Goal: Task Accomplishment & Management: Manage account settings

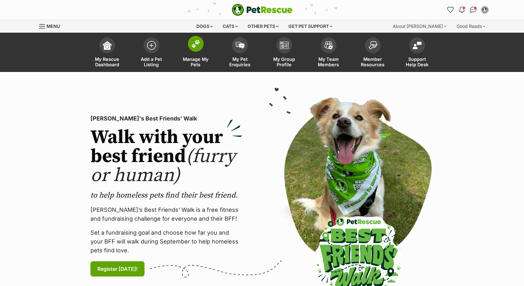
click at [190, 40] on span at bounding box center [196, 44] width 16 height 16
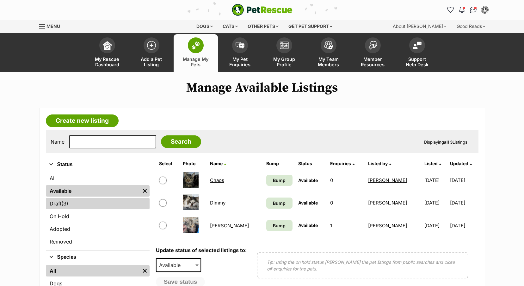
click at [63, 201] on span "(3)" at bounding box center [64, 203] width 7 height 8
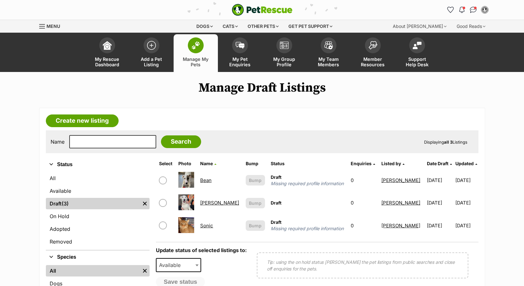
click at [209, 203] on link "[PERSON_NAME]" at bounding box center [219, 202] width 39 height 6
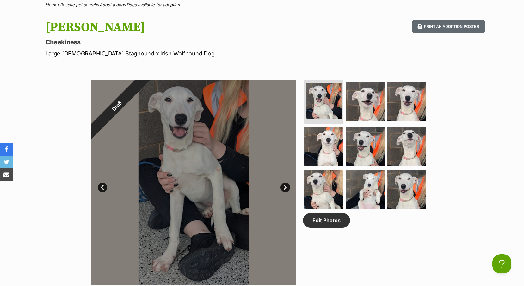
scroll to position [253, 0]
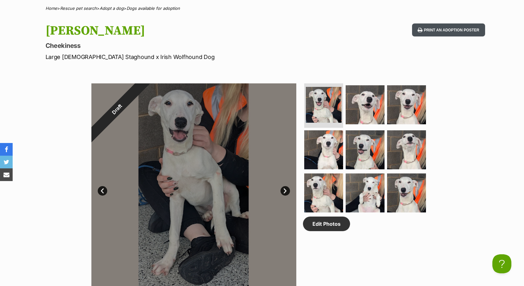
click at [447, 30] on button "Print an adoption poster" at bounding box center [448, 29] width 73 height 13
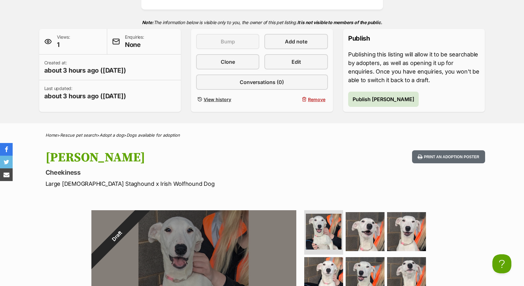
scroll to position [0, 0]
click at [374, 99] on span "Publish Luna" at bounding box center [384, 99] width 62 height 8
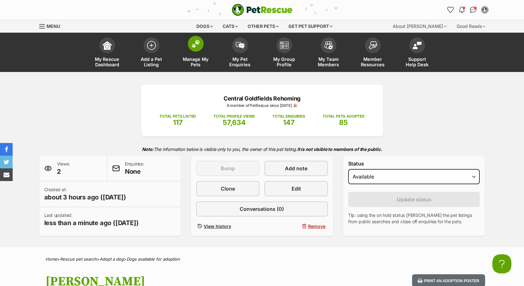
click at [196, 49] on span at bounding box center [196, 44] width 16 height 16
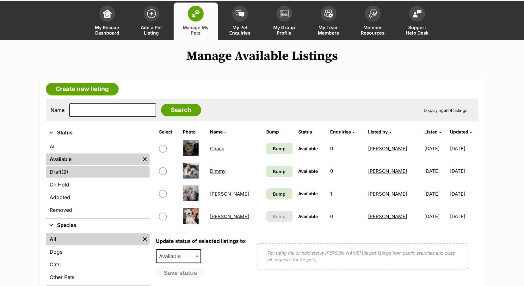
click at [59, 172] on link "Draft (2) Items" at bounding box center [98, 171] width 104 height 11
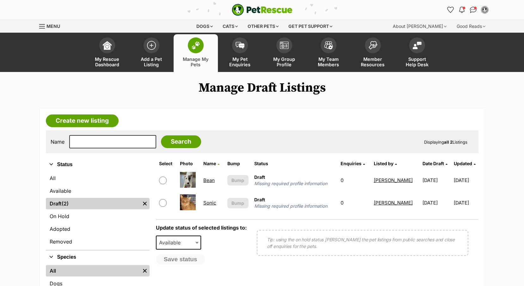
click at [210, 202] on link "Sonic" at bounding box center [210, 202] width 13 height 6
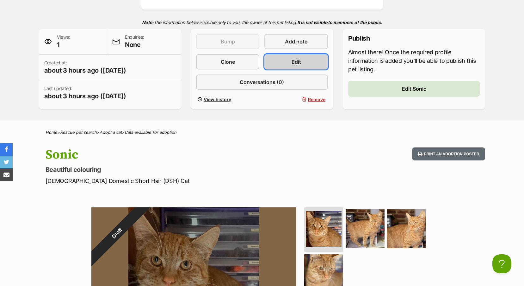
click at [307, 62] on link "Edit" at bounding box center [296, 61] width 63 height 15
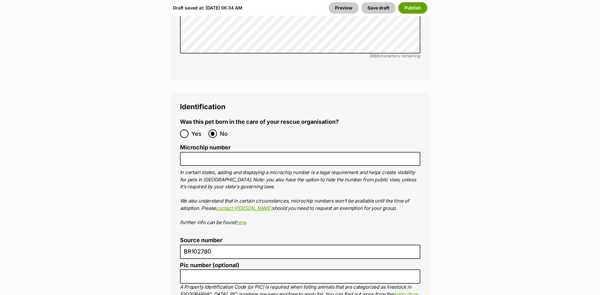
scroll to position [2216, 0]
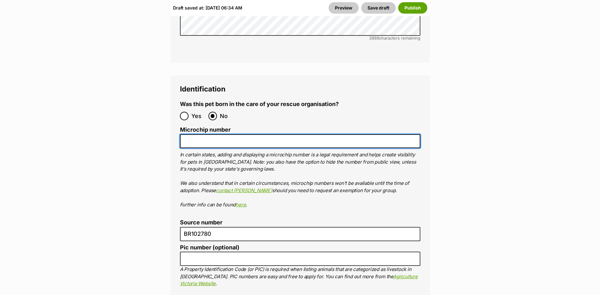
click at [242, 134] on input "Microchip number" at bounding box center [300, 141] width 241 height 14
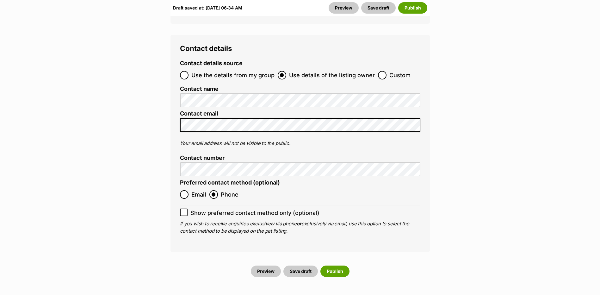
scroll to position [2596, 0]
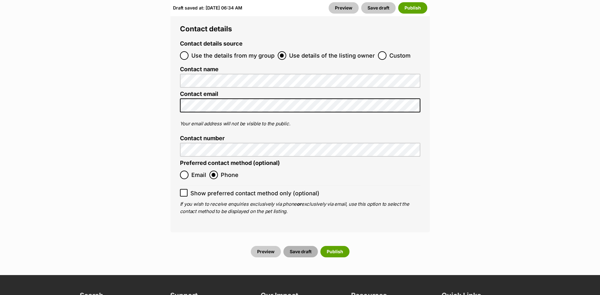
type input "900141000861937"
click at [301, 246] on button "Save draft" at bounding box center [301, 251] width 35 height 11
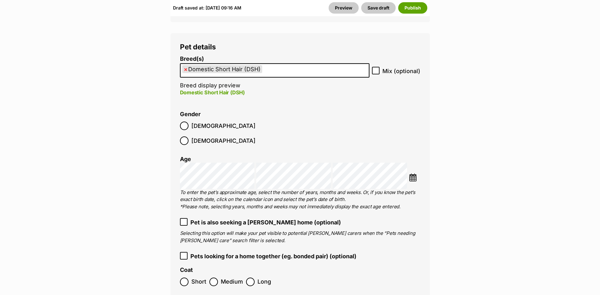
scroll to position [791, 0]
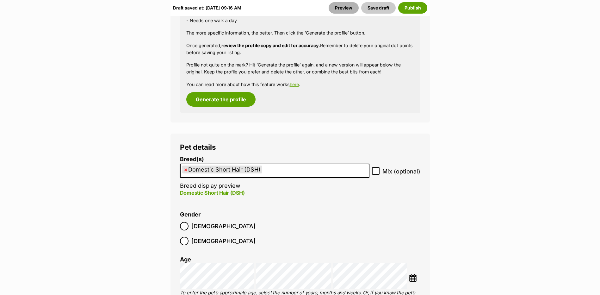
click at [347, 7] on link "Preview" at bounding box center [344, 7] width 30 height 11
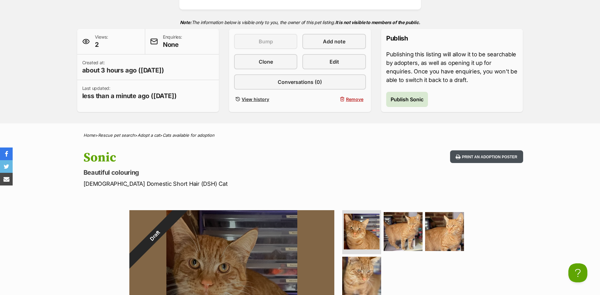
click at [485, 152] on button "Print an adoption poster" at bounding box center [486, 156] width 73 height 13
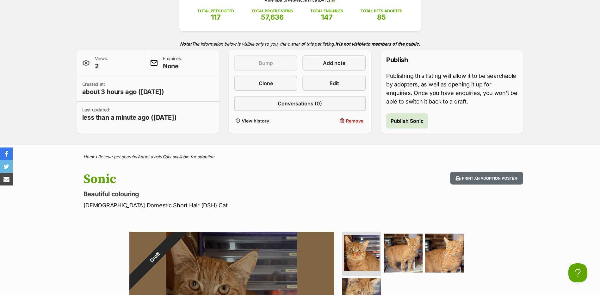
scroll to position [95, 0]
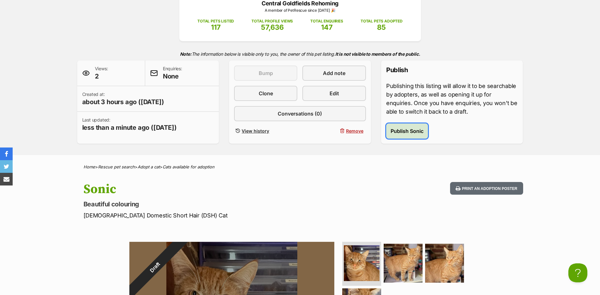
click at [413, 131] on span "Publish Sonic" at bounding box center [407, 131] width 33 height 8
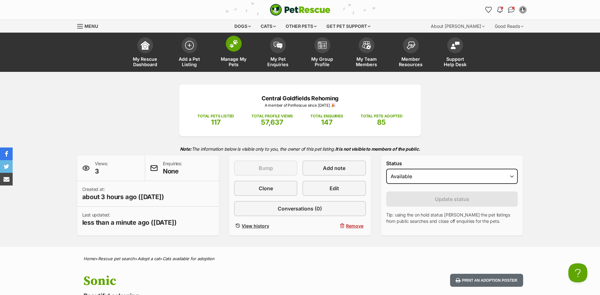
click at [238, 44] on img at bounding box center [233, 44] width 9 height 8
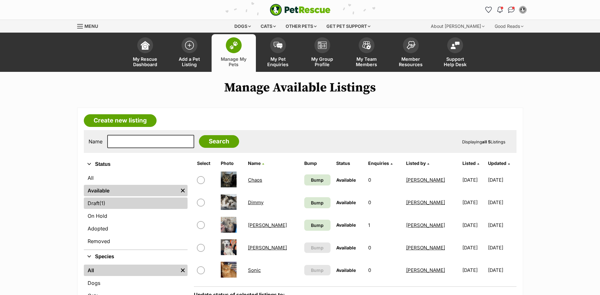
click at [94, 203] on link "Draft (1) Items" at bounding box center [136, 203] width 104 height 11
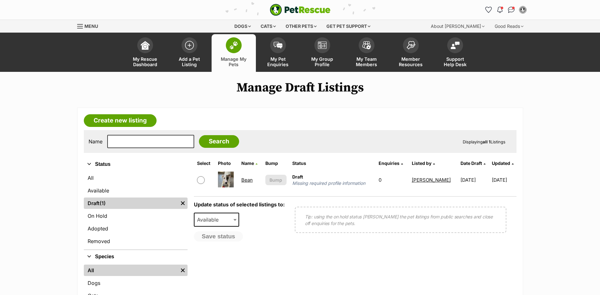
click at [248, 179] on link "Bean" at bounding box center [247, 180] width 11 height 6
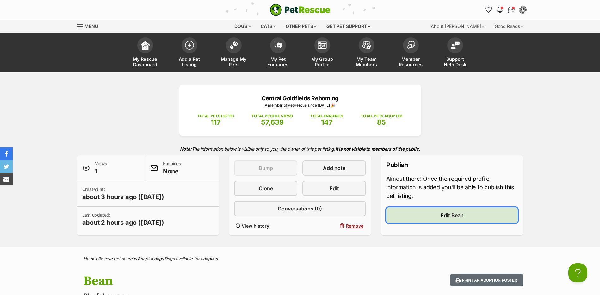
click at [453, 215] on span "Edit Bean" at bounding box center [452, 215] width 23 height 8
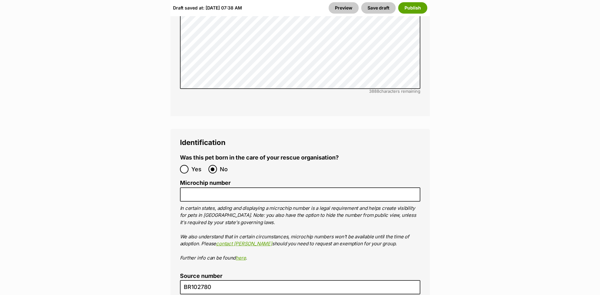
scroll to position [2152, 0]
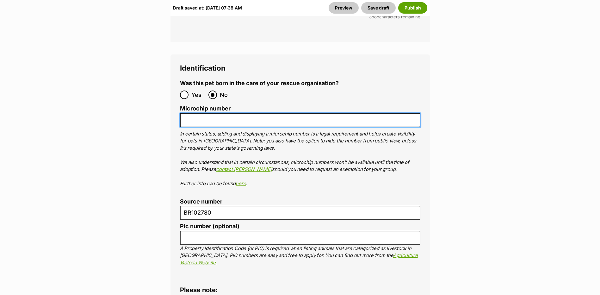
click at [187, 113] on input "Microchip number" at bounding box center [300, 120] width 241 height 14
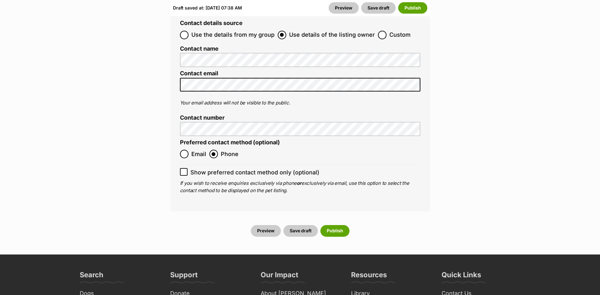
scroll to position [2532, 0]
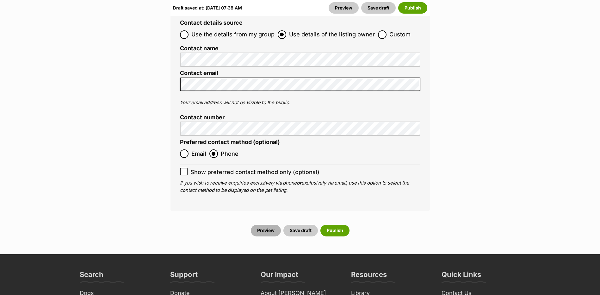
type input "978142001154706"
click at [271, 225] on link "Preview" at bounding box center [266, 230] width 30 height 11
click at [295, 225] on button "Save draft" at bounding box center [301, 230] width 35 height 11
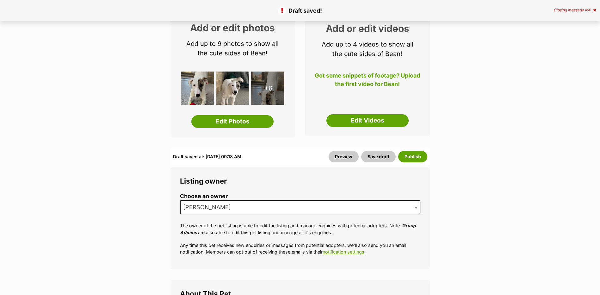
scroll to position [190, 0]
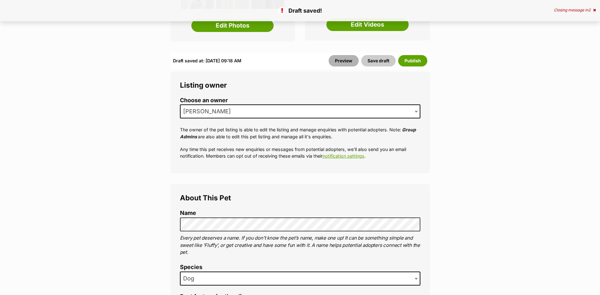
click at [346, 60] on link "Preview" at bounding box center [344, 60] width 30 height 11
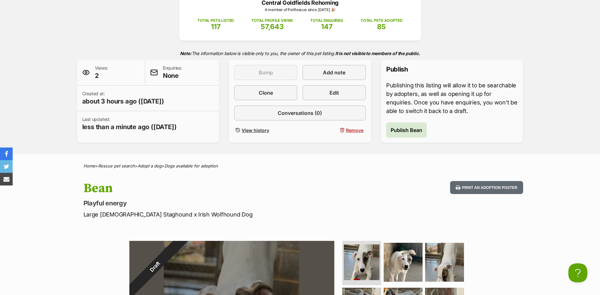
scroll to position [95, 0]
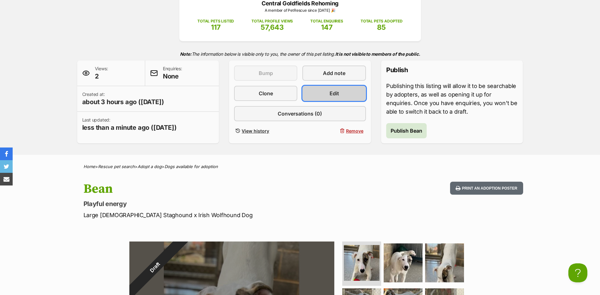
click at [332, 91] on span "Edit" at bounding box center [334, 94] width 9 height 8
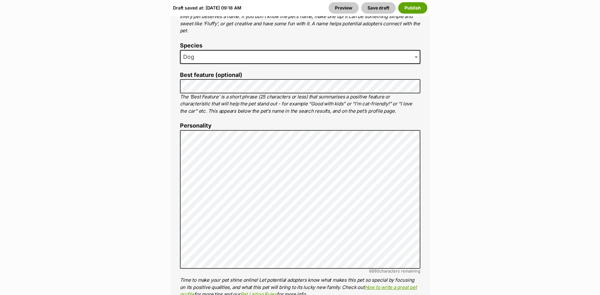
scroll to position [443, 0]
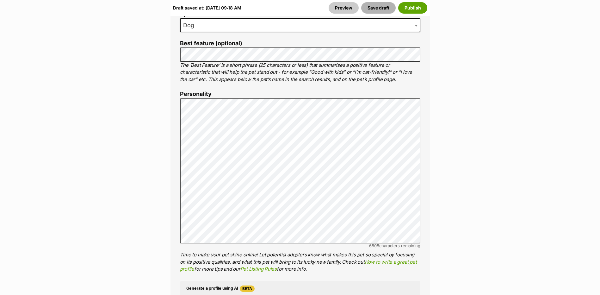
click at [376, 8] on button "Save draft" at bounding box center [378, 7] width 35 height 11
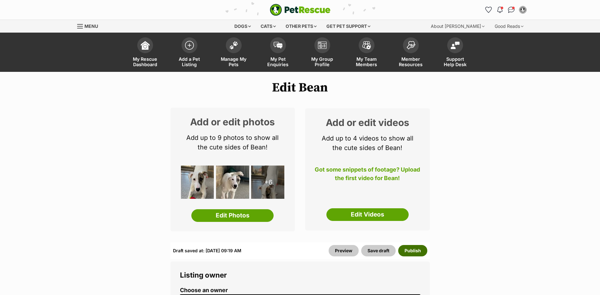
click at [408, 251] on button "Publish" at bounding box center [413, 250] width 29 height 11
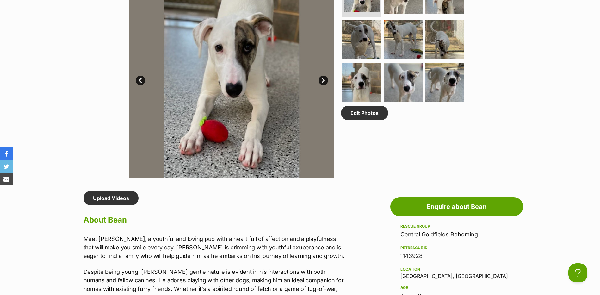
scroll to position [222, 0]
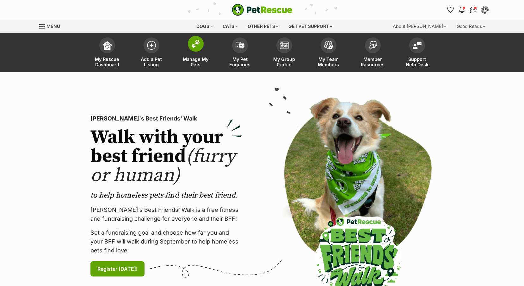
click at [195, 47] on img at bounding box center [196, 44] width 9 height 8
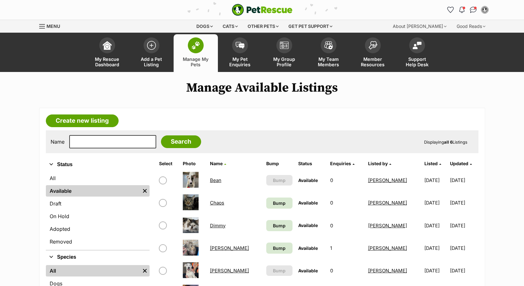
click at [214, 179] on link "Bean" at bounding box center [215, 180] width 11 height 6
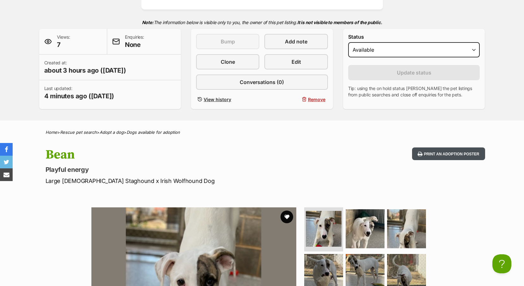
click at [447, 149] on button "Print an adoption poster" at bounding box center [448, 153] width 73 height 13
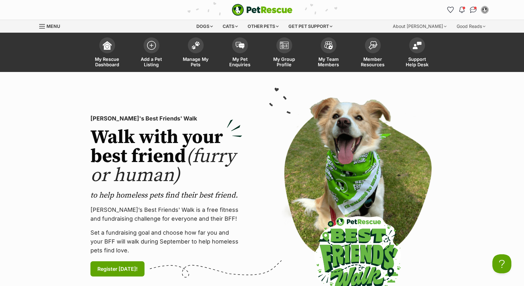
click at [202, 44] on span at bounding box center [196, 45] width 16 height 16
